Goal: Information Seeking & Learning: Learn about a topic

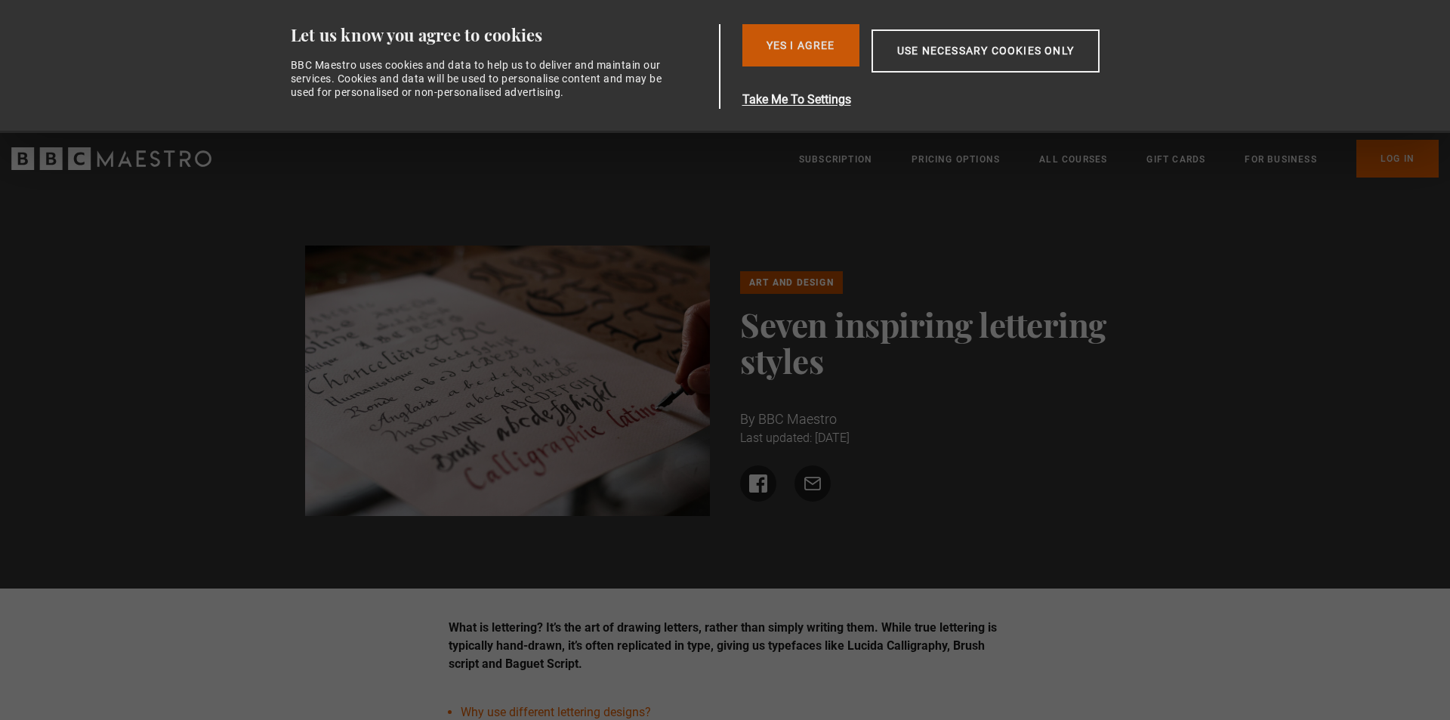
click at [812, 44] on button "Yes I Agree" at bounding box center [801, 45] width 117 height 42
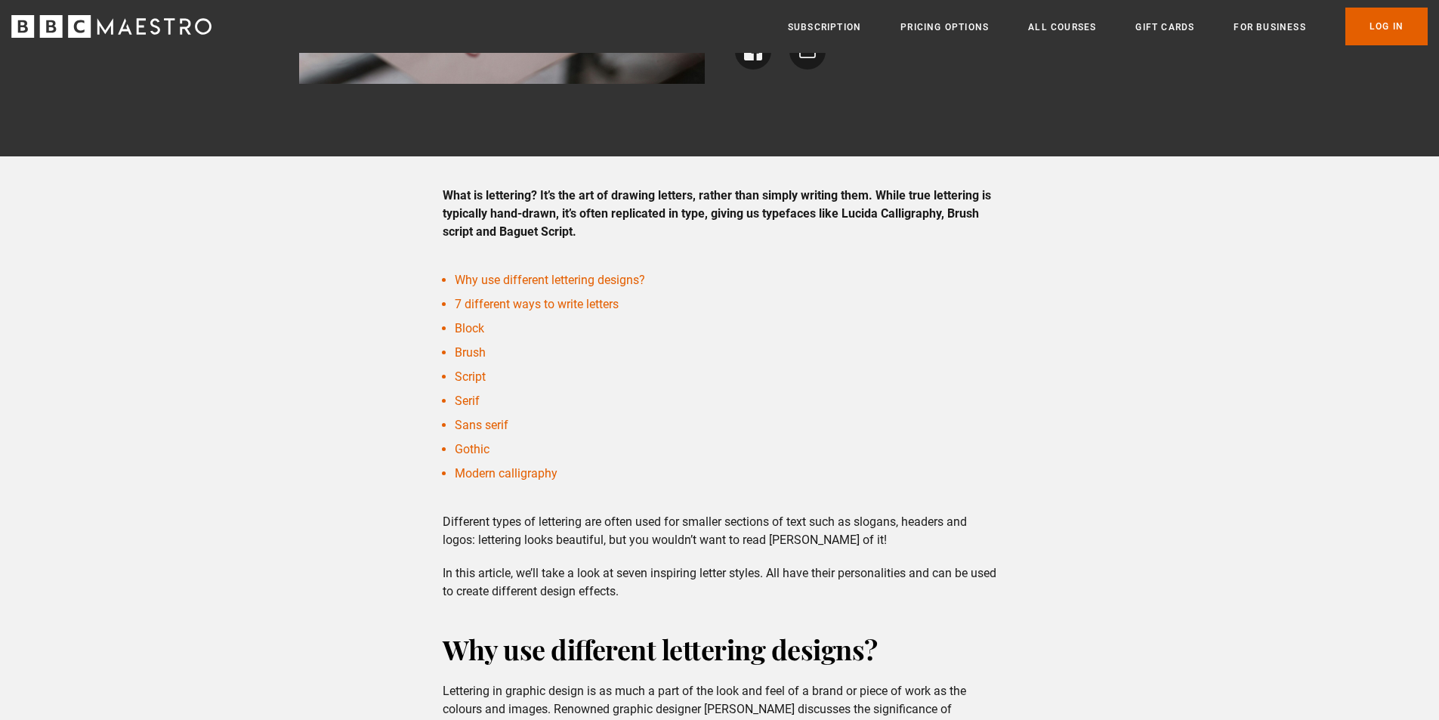
scroll to position [302, 0]
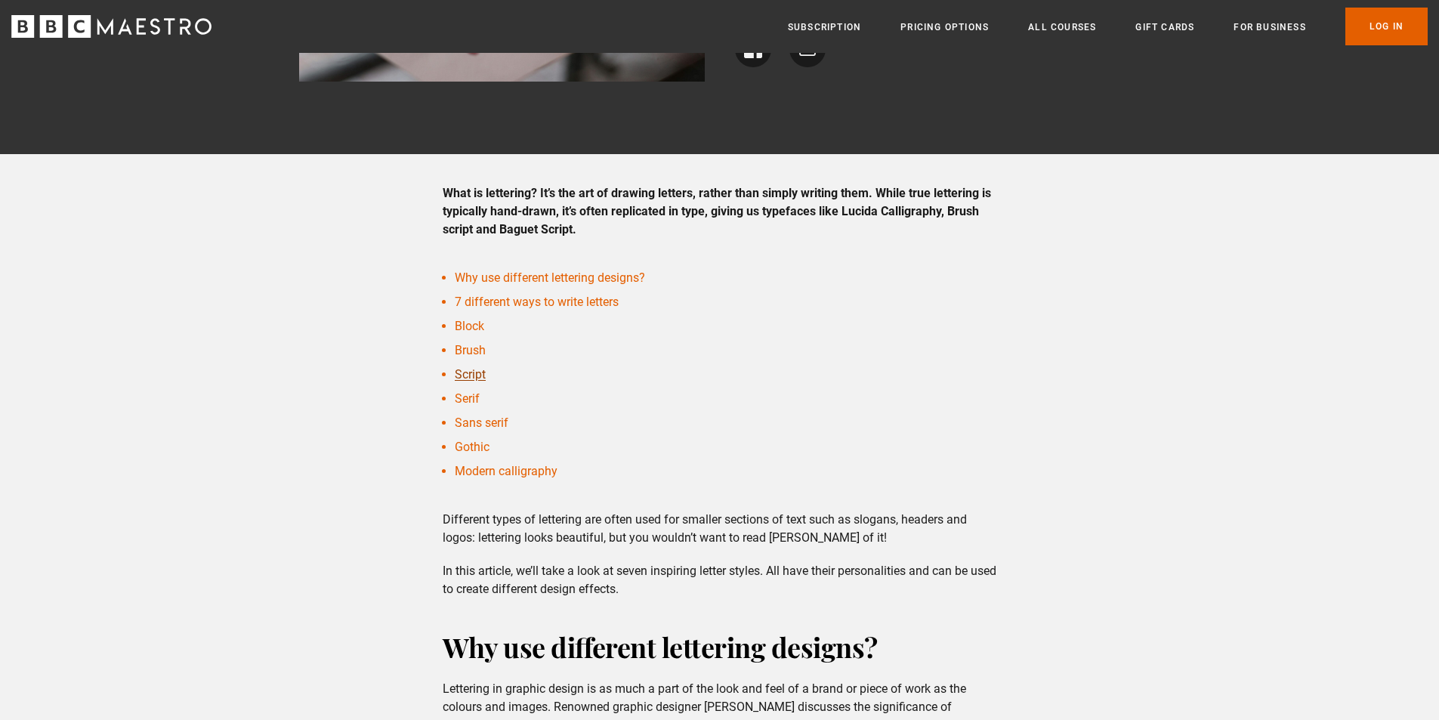
click at [471, 372] on link "Script" at bounding box center [470, 374] width 31 height 14
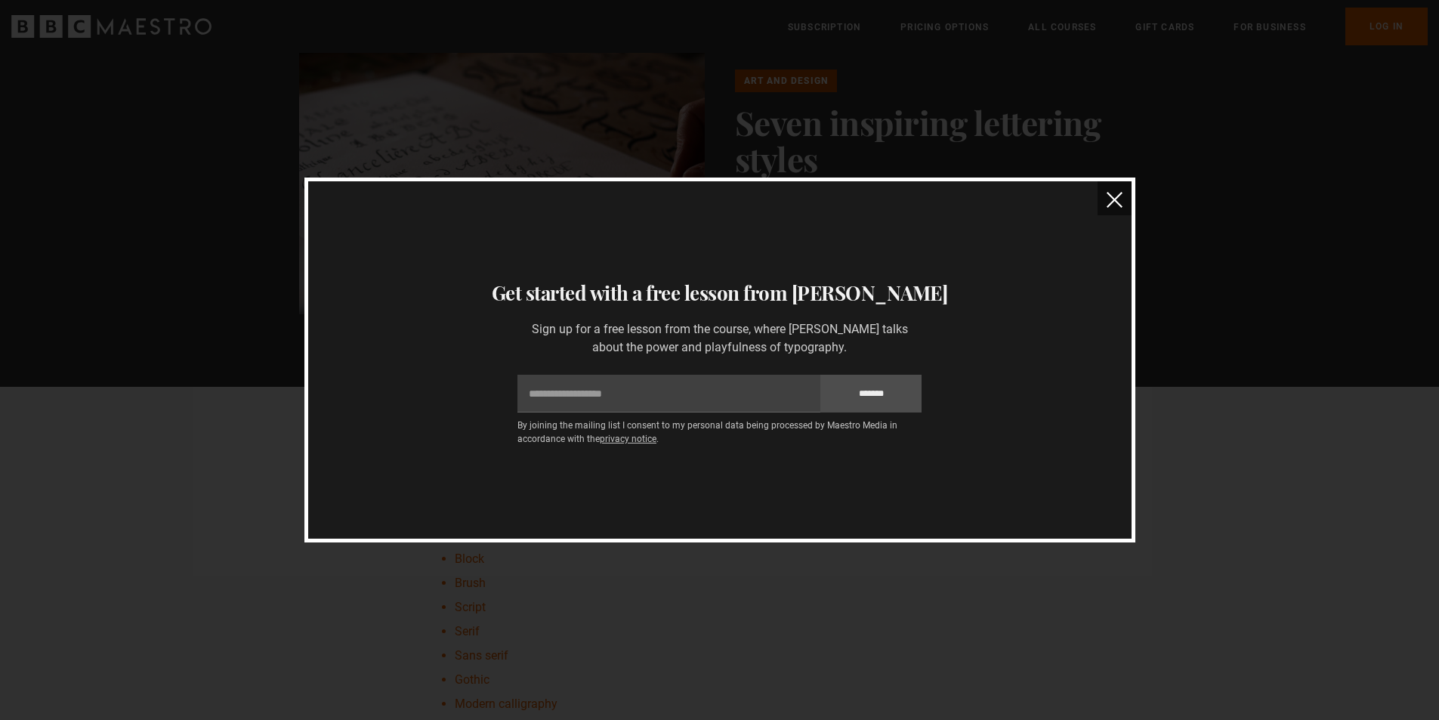
scroll to position [0, 0]
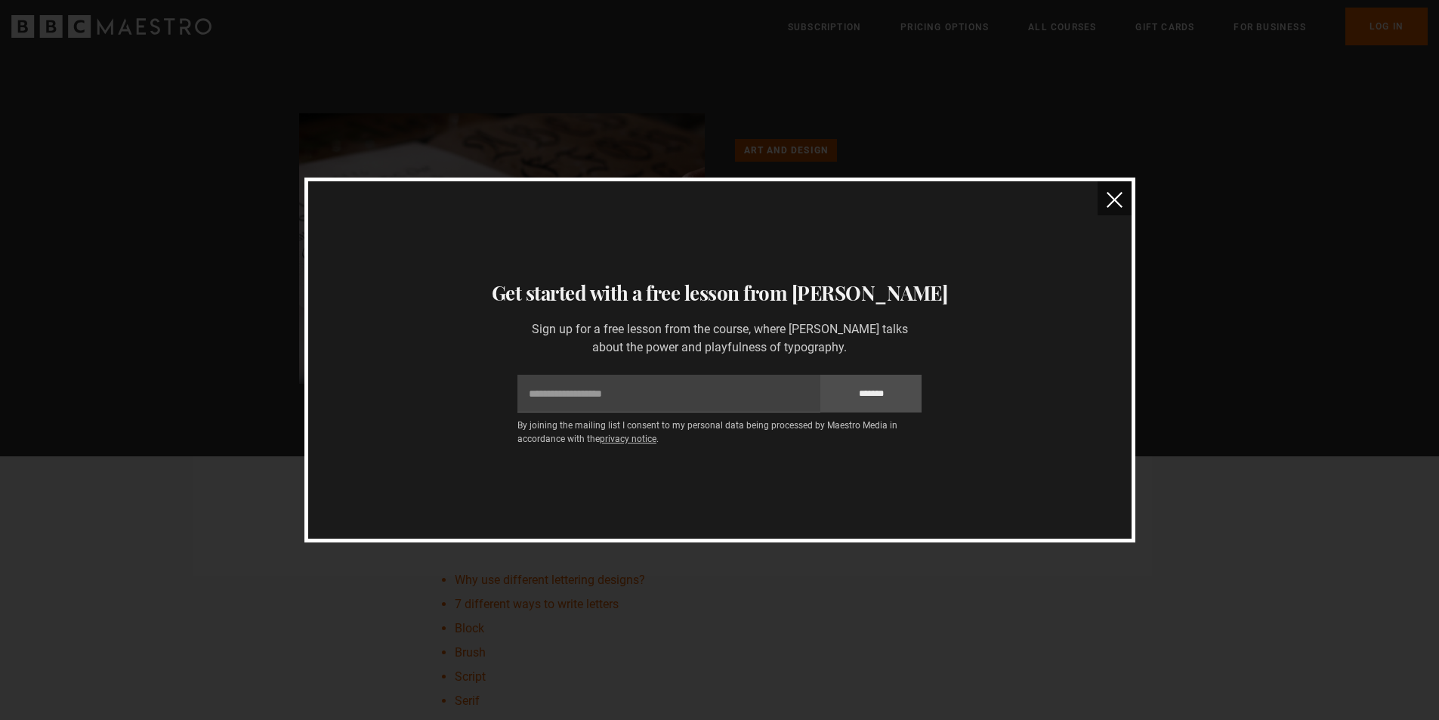
click at [1114, 197] on img "close" at bounding box center [1115, 200] width 16 height 16
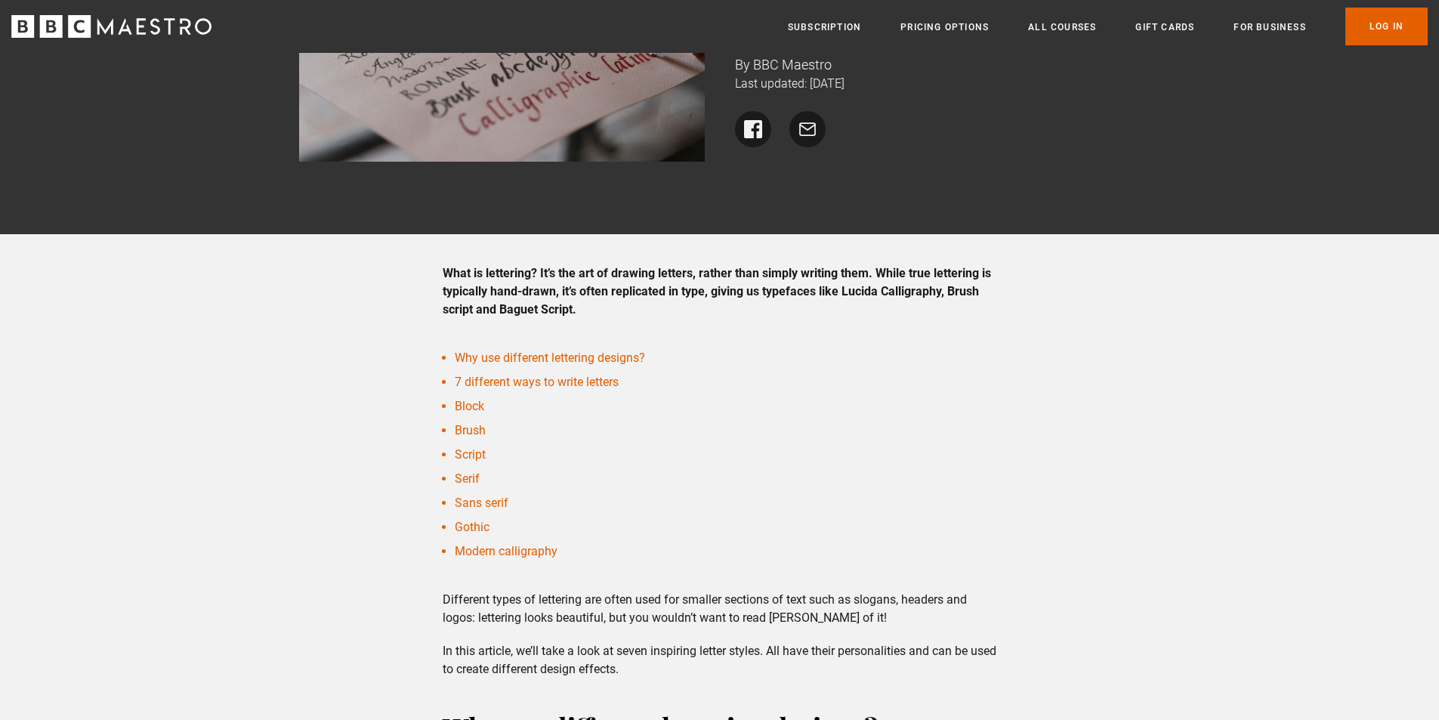
scroll to position [227, 0]
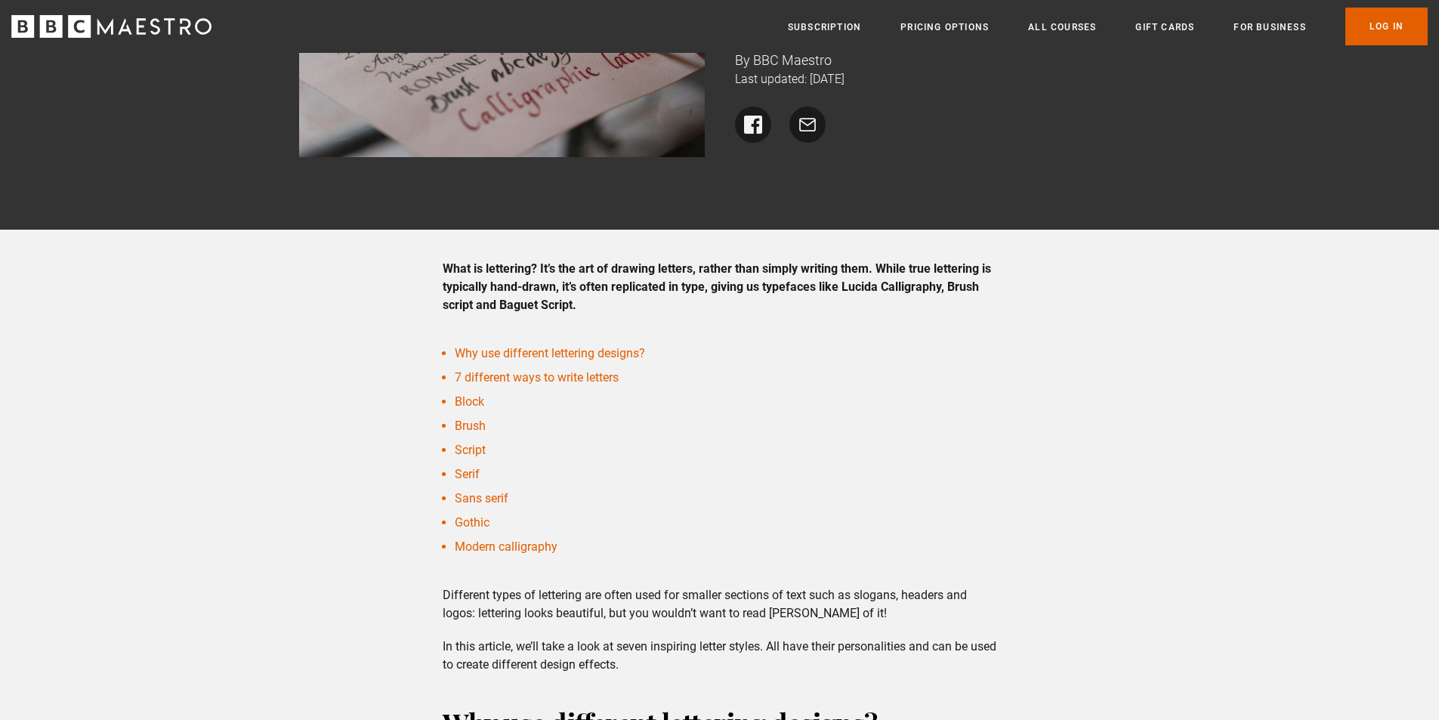
drag, startPoint x: 426, startPoint y: 351, endPoint x: 622, endPoint y: 541, distance: 272.4
copy ul "Why use different lettering designs? 7 different ways to write letters Block Br…"
